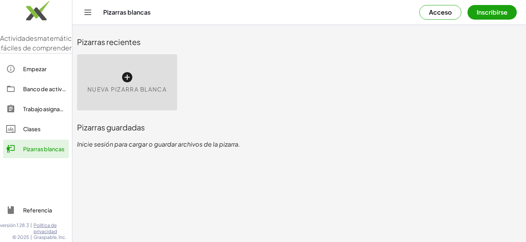
click at [133, 99] on div "Nueva pizarra blanca" at bounding box center [127, 82] width 100 height 56
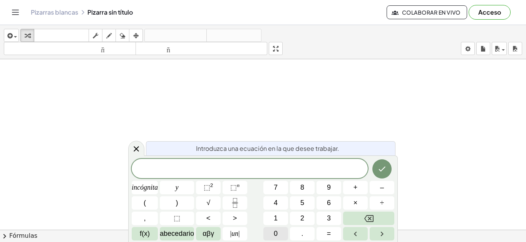
click at [282, 233] on button "0" at bounding box center [276, 233] width 25 height 13
click at [298, 236] on button "." at bounding box center [302, 233] width 25 height 13
click at [281, 236] on button "0" at bounding box center [276, 233] width 25 height 13
click at [280, 201] on button "4" at bounding box center [276, 202] width 25 height 13
click at [356, 187] on font "+" at bounding box center [356, 188] width 4 height 8
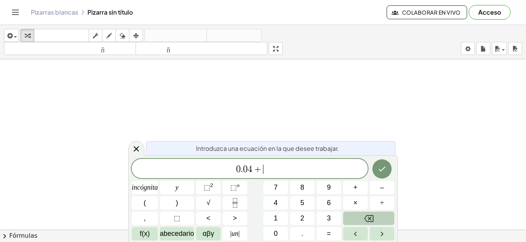
click at [365, 218] on icon "Retroceso" at bounding box center [368, 218] width 9 height 9
click at [356, 199] on span "×" at bounding box center [356, 203] width 4 height 10
click at [282, 221] on button "1" at bounding box center [276, 218] width 25 height 13
click at [282, 230] on button "0" at bounding box center [276, 233] width 25 height 13
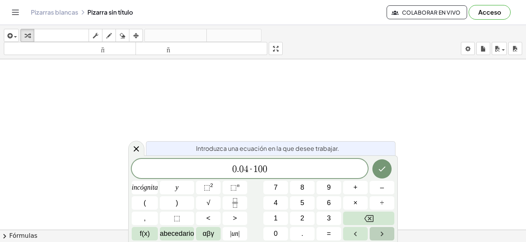
click at [377, 234] on button "Flecha derecha" at bounding box center [382, 233] width 25 height 13
click at [390, 171] on button "Hecho" at bounding box center [382, 168] width 19 height 19
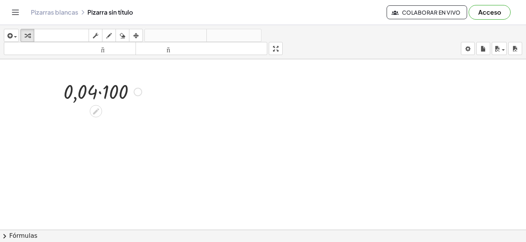
drag, startPoint x: 134, startPoint y: 104, endPoint x: 133, endPoint y: 95, distance: 9.4
click at [134, 101] on div at bounding box center [103, 91] width 86 height 26
drag, startPoint x: 111, startPoint y: 120, endPoint x: 298, endPoint y: 149, distance: 189.8
click at [298, 149] on div "· 0,04 · 100 4" at bounding box center [263, 235] width 526 height 352
drag, startPoint x: 282, startPoint y: 138, endPoint x: 285, endPoint y: 161, distance: 23.4
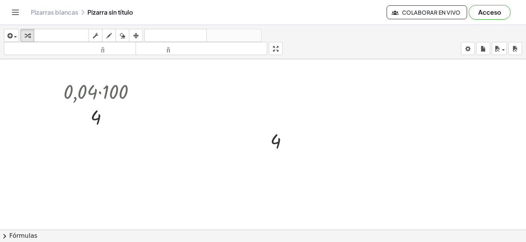
click at [285, 161] on div at bounding box center [263, 235] width 526 height 352
drag, startPoint x: 279, startPoint y: 158, endPoint x: 302, endPoint y: 170, distance: 26.7
click at [311, 178] on div at bounding box center [263, 235] width 526 height 352
click at [275, 166] on div at bounding box center [276, 160] width 12 height 12
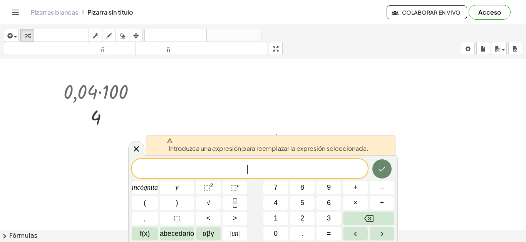
click at [375, 174] on button "Hecho" at bounding box center [382, 168] width 19 height 19
click at [353, 233] on icon "Flecha izquierda" at bounding box center [355, 234] width 9 height 9
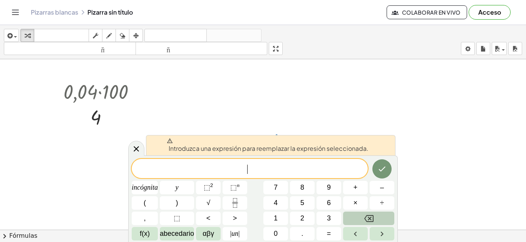
click at [356, 223] on button "Retroceso" at bounding box center [368, 218] width 51 height 13
click at [356, 222] on button "Retroceso" at bounding box center [368, 218] width 51 height 13
drag, startPoint x: 135, startPoint y: 148, endPoint x: 171, endPoint y: 161, distance: 38.6
click at [134, 149] on icon at bounding box center [136, 148] width 9 height 9
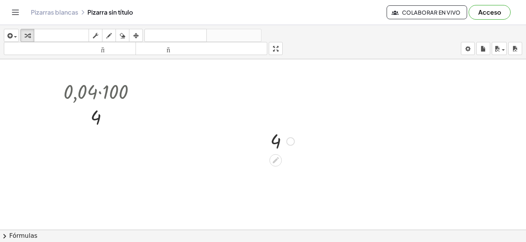
click at [288, 143] on div at bounding box center [291, 142] width 8 height 8
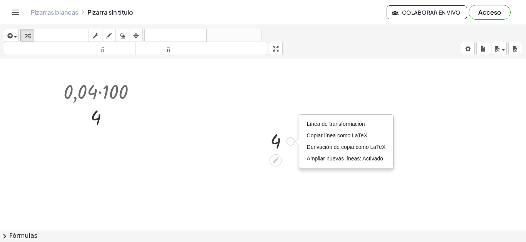
click at [280, 143] on div at bounding box center [283, 140] width 32 height 25
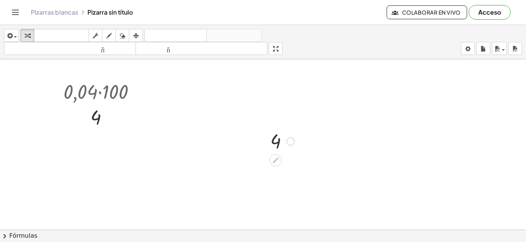
click at [276, 143] on div at bounding box center [283, 140] width 32 height 25
click at [278, 158] on icon at bounding box center [276, 161] width 6 height 6
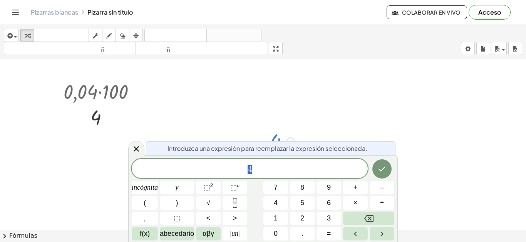
drag, startPoint x: 128, startPoint y: 153, endPoint x: 146, endPoint y: 148, distance: 18.7
click at [136, 151] on body "Actividades matemáticas fáciles de comprender Empezar Banco de actividades Trab…" at bounding box center [263, 121] width 526 height 242
click at [146, 148] on div "Introduzca una expresión para reemplazar la expresión seleccionada." at bounding box center [271, 148] width 250 height 14
click at [139, 144] on div at bounding box center [136, 148] width 16 height 15
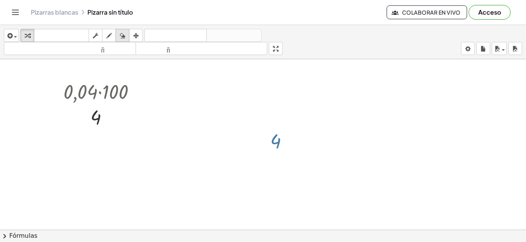
click at [121, 40] on button "borrar" at bounding box center [123, 35] width 14 height 13
click at [123, 37] on icon "button" at bounding box center [122, 35] width 5 height 9
drag, startPoint x: 302, startPoint y: 137, endPoint x: 286, endPoint y: 137, distance: 16.2
click at [294, 138] on div at bounding box center [263, 235] width 526 height 352
click at [273, 137] on div at bounding box center [263, 235] width 526 height 352
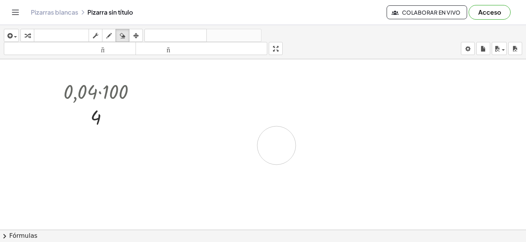
drag, startPoint x: 285, startPoint y: 145, endPoint x: 271, endPoint y: 150, distance: 15.4
click at [278, 141] on div at bounding box center [263, 235] width 526 height 352
drag, startPoint x: 264, startPoint y: 136, endPoint x: 307, endPoint y: 204, distance: 80.4
click at [284, 162] on div at bounding box center [263, 235] width 526 height 352
click at [273, 137] on div at bounding box center [263, 235] width 526 height 352
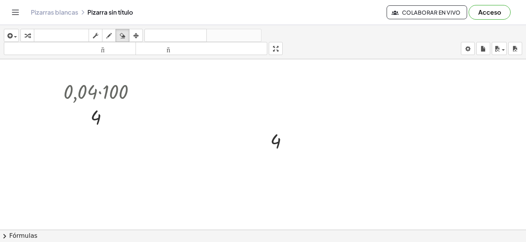
click at [273, 137] on div at bounding box center [263, 235] width 526 height 352
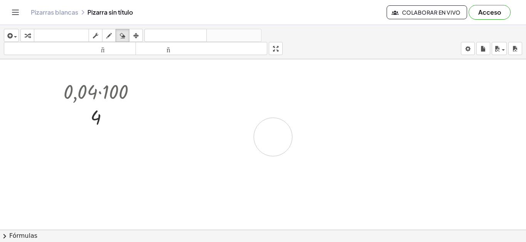
click at [273, 137] on div at bounding box center [263, 235] width 526 height 352
drag, startPoint x: 273, startPoint y: 137, endPoint x: 275, endPoint y: 173, distance: 36.3
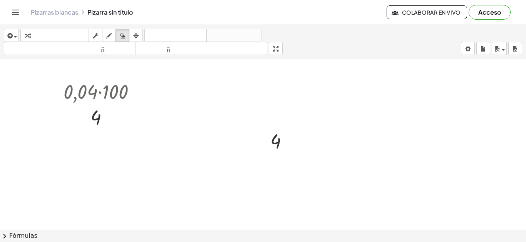
click at [275, 173] on div at bounding box center [263, 235] width 526 height 352
click at [107, 35] on icon "button" at bounding box center [108, 35] width 5 height 9
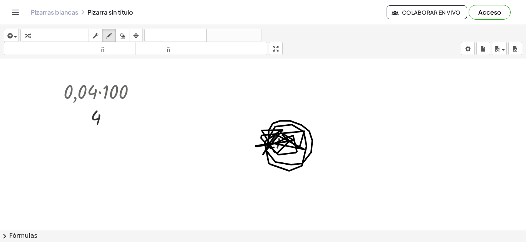
drag, startPoint x: 271, startPoint y: 149, endPoint x: 255, endPoint y: 119, distance: 33.8
click at [287, 131] on div at bounding box center [263, 235] width 526 height 352
drag, startPoint x: 124, startPoint y: 35, endPoint x: 167, endPoint y: 55, distance: 47.9
click at [125, 36] on icon "button" at bounding box center [122, 35] width 5 height 9
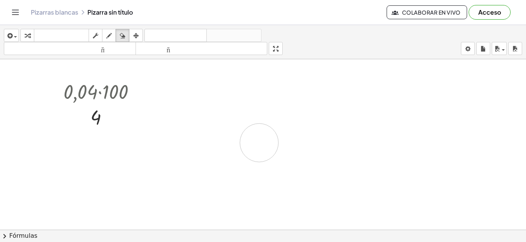
drag, startPoint x: 268, startPoint y: 129, endPoint x: 299, endPoint y: 159, distance: 43.3
click at [282, 155] on div at bounding box center [263, 235] width 526 height 352
click at [94, 36] on icon "button" at bounding box center [95, 35] width 5 height 9
click at [108, 36] on icon "button" at bounding box center [108, 35] width 5 height 9
click at [138, 37] on icon "button" at bounding box center [135, 35] width 5 height 9
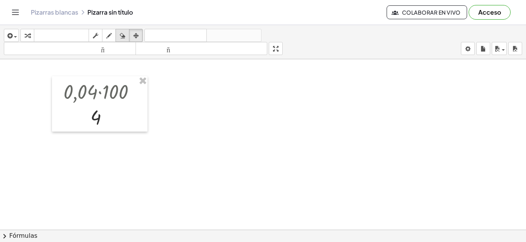
click at [125, 34] on icon "button" at bounding box center [122, 35] width 5 height 9
drag, startPoint x: 93, startPoint y: 36, endPoint x: 104, endPoint y: 38, distance: 11.3
click at [96, 38] on div "button" at bounding box center [96, 35] width 10 height 9
click at [179, 114] on div at bounding box center [263, 235] width 526 height 352
